Goal: Information Seeking & Learning: Learn about a topic

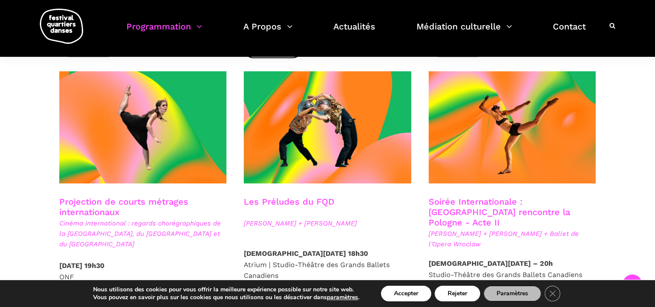
scroll to position [736, 0]
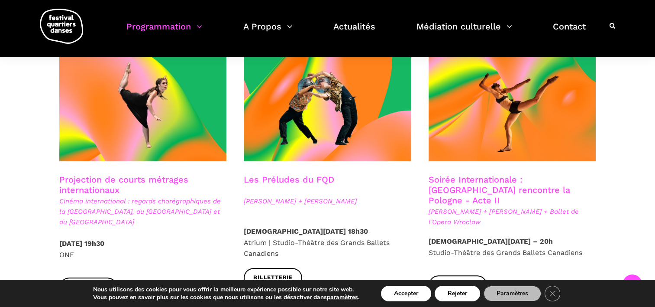
click at [466, 206] on span "[PERSON_NAME] + [PERSON_NAME] + Ballet de l'Opera Wroclaw" at bounding box center [513, 216] width 168 height 21
drag, startPoint x: 466, startPoint y: 190, endPoint x: 447, endPoint y: 192, distance: 19.6
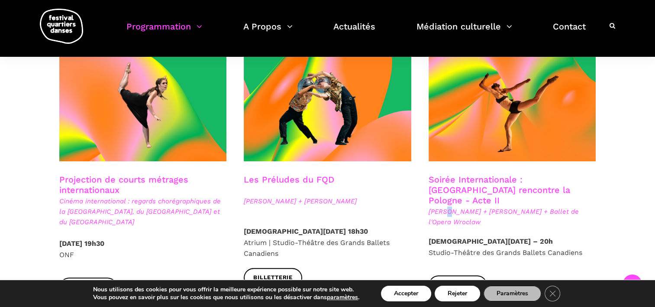
click at [447, 206] on span "[PERSON_NAME] + [PERSON_NAME] + Ballet de l'Opera Wroclaw" at bounding box center [513, 216] width 168 height 21
click at [483, 177] on link "Soirée Internationale : [GEOGRAPHIC_DATA] rencontre la Pologne - Acte II" at bounding box center [500, 189] width 142 height 31
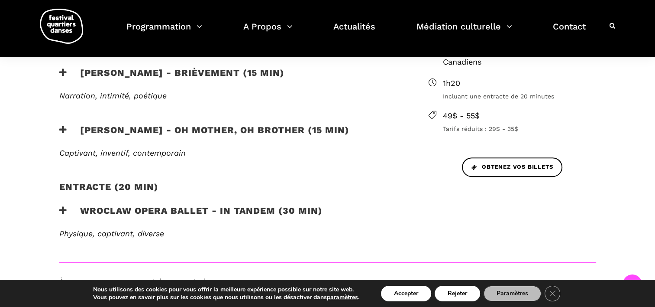
click at [124, 96] on span "Narration, intimité, poétique" at bounding box center [112, 95] width 107 height 9
click at [198, 70] on h3 "Béatrice Larrivée - Brièvement (15 min)" at bounding box center [171, 78] width 225 height 22
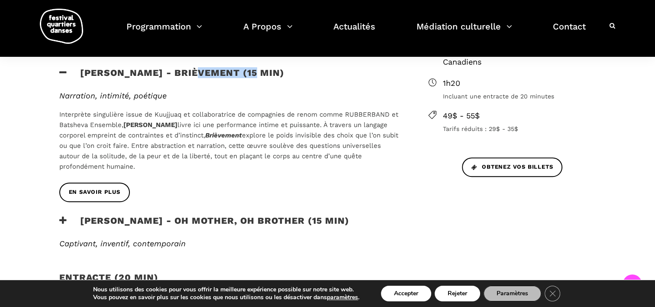
click at [198, 70] on h3 "Béatrice Larrivée - Brièvement (15 min)" at bounding box center [171, 78] width 225 height 22
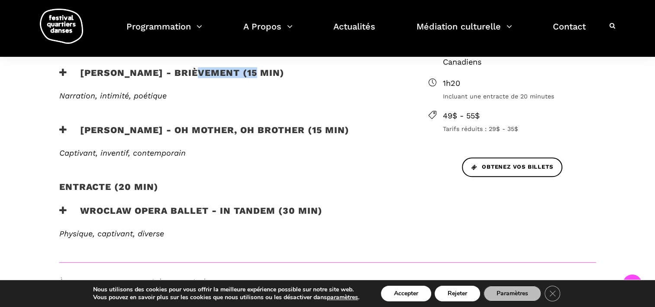
click at [199, 71] on h3 "Béatrice Larrivée - Brièvement (15 min)" at bounding box center [171, 78] width 225 height 22
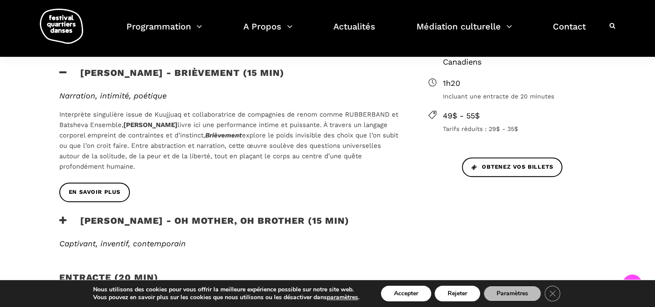
click at [145, 70] on h3 "Béatrice Larrivée - Brièvement (15 min)" at bounding box center [171, 78] width 225 height 22
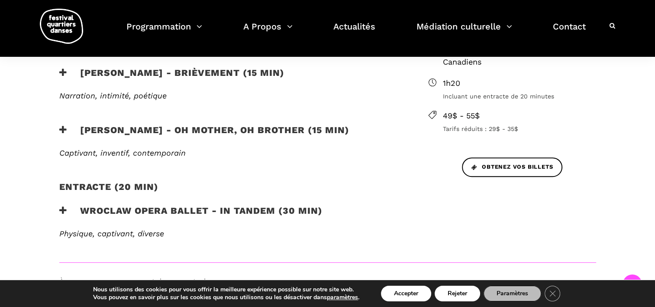
click at [244, 71] on h3 "Béatrice Larrivée - Brièvement (15 min)" at bounding box center [171, 78] width 225 height 22
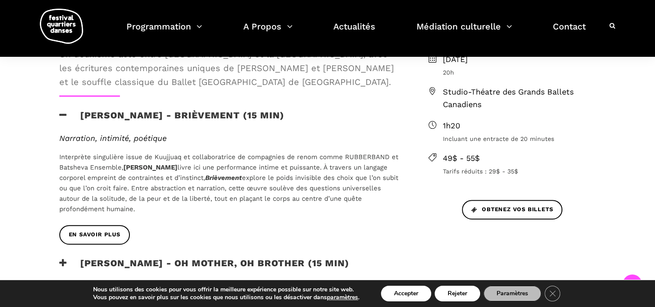
scroll to position [303, 0]
